Goal: Check status: Check status

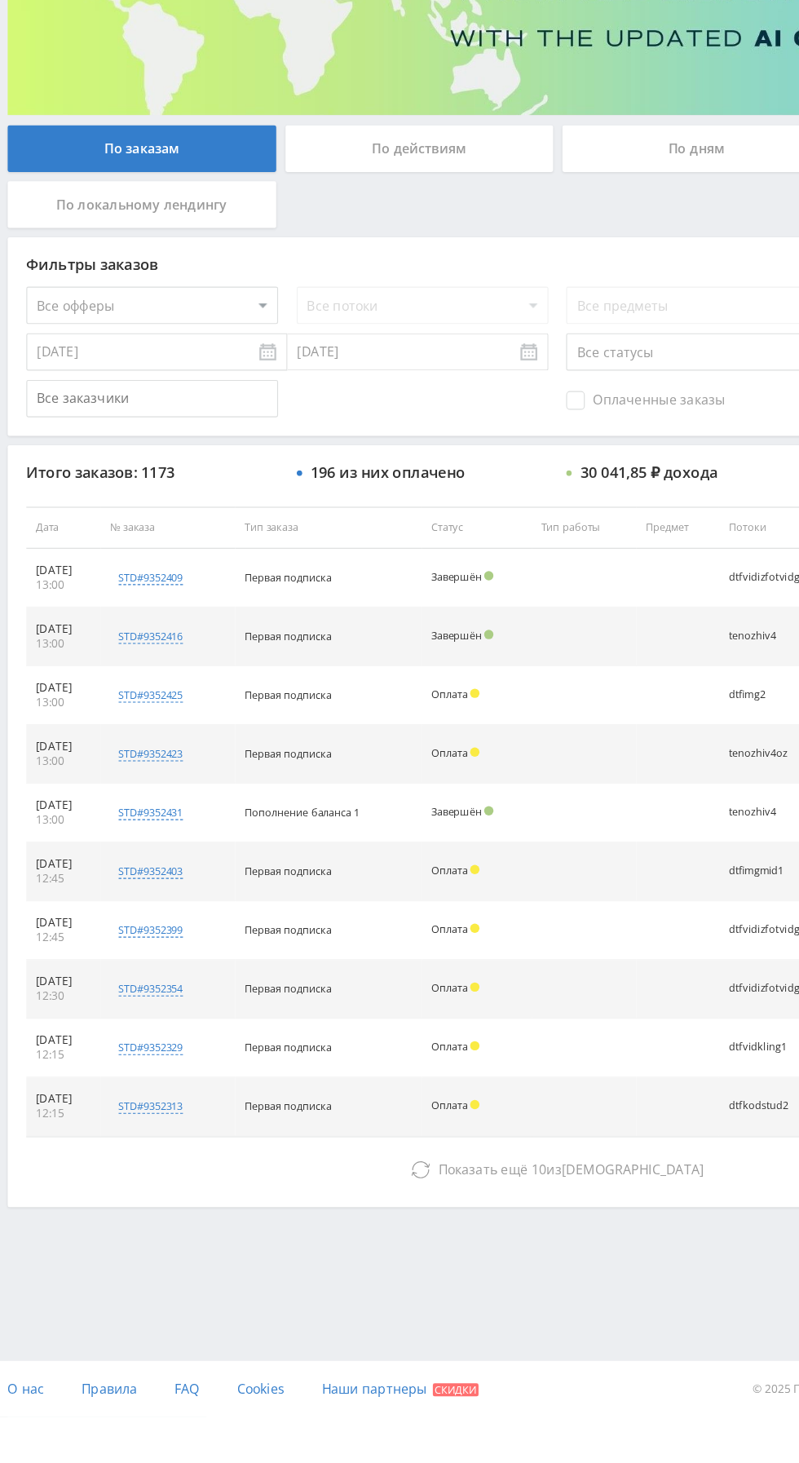
click at [607, 348] on div "По дням" at bounding box center [610, 353] width 235 height 41
click at [0, 0] on input "По дням" at bounding box center [0, 0] width 0 height 0
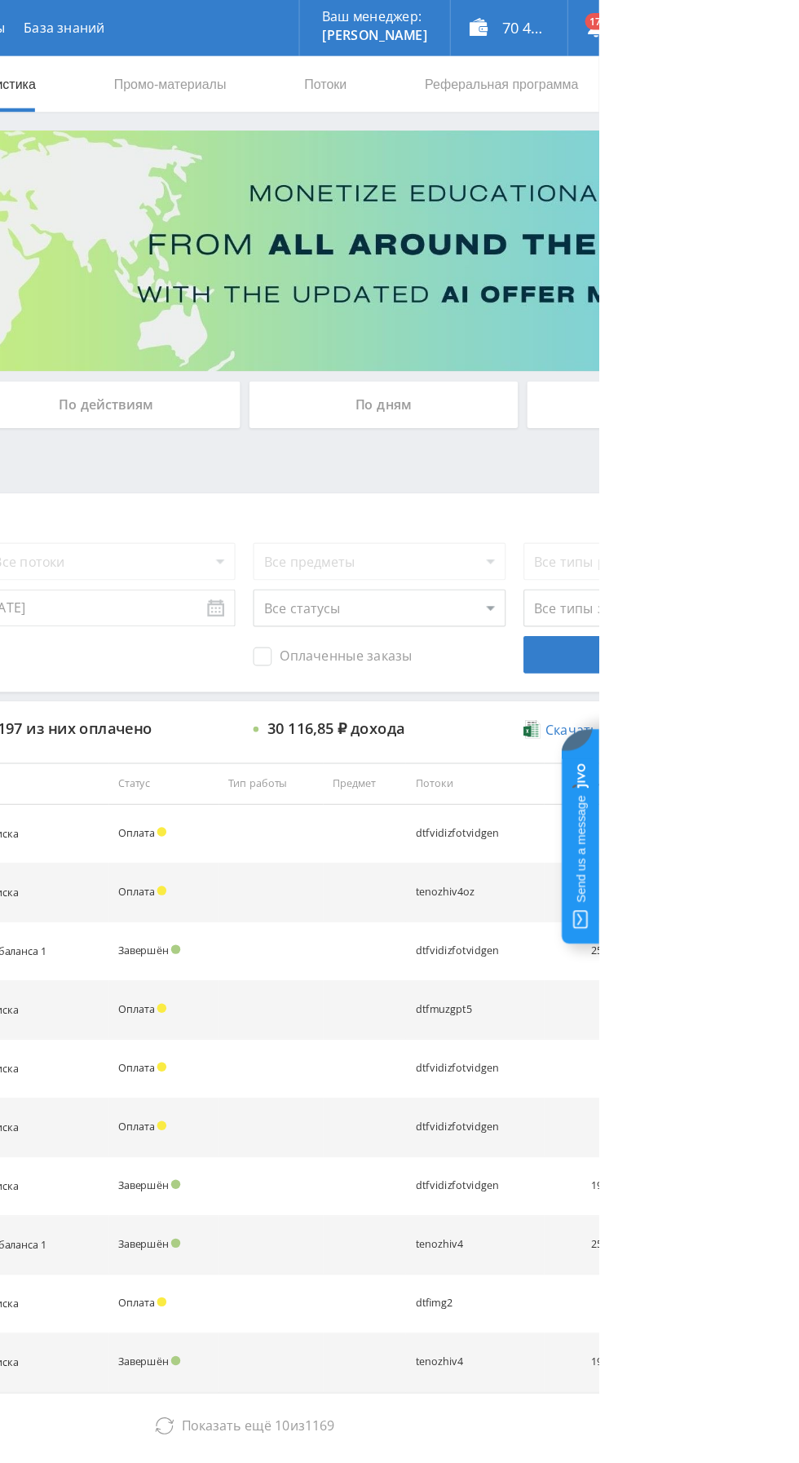
click at [666, 351] on div "По дням" at bounding box center [610, 353] width 235 height 41
click at [0, 0] on input "По дням" at bounding box center [0, 0] width 0 height 0
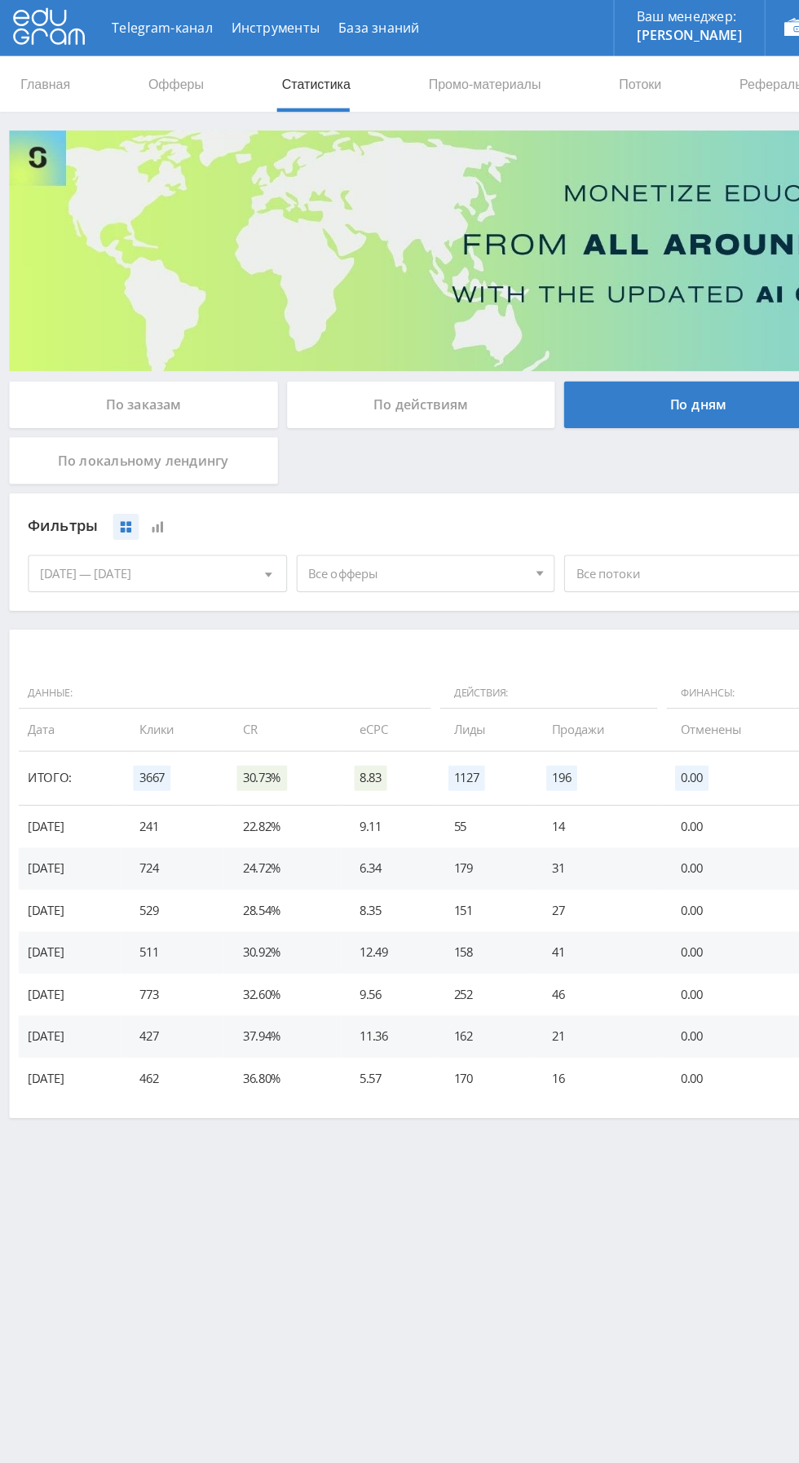
click at [418, 497] on span "Все офферы" at bounding box center [365, 501] width 191 height 31
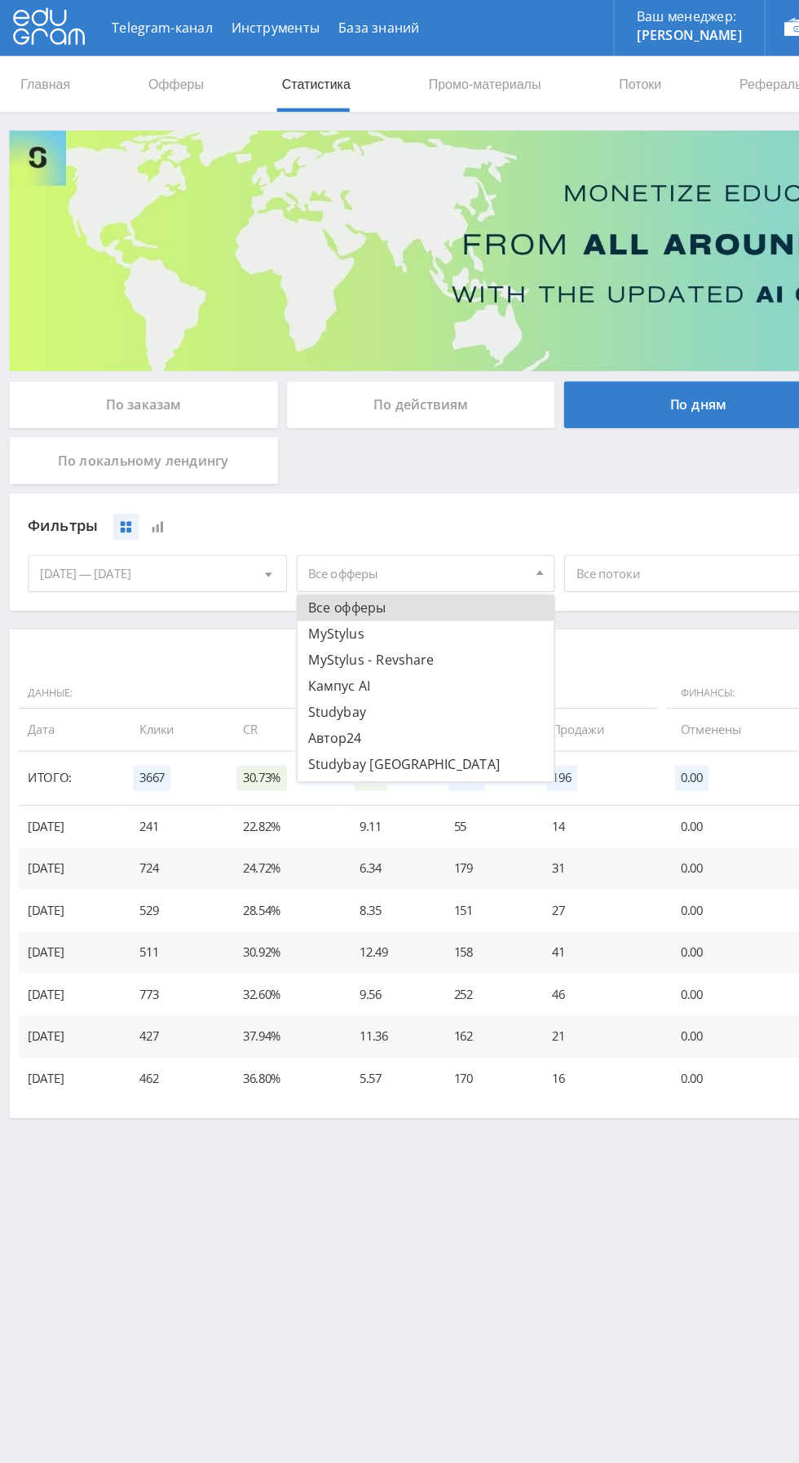
click at [381, 558] on button "MyStylus" at bounding box center [372, 554] width 225 height 23
click at [386, 573] on button "MyStylus - Revshare" at bounding box center [372, 577] width 225 height 23
